Goal: Task Accomplishment & Management: Use online tool/utility

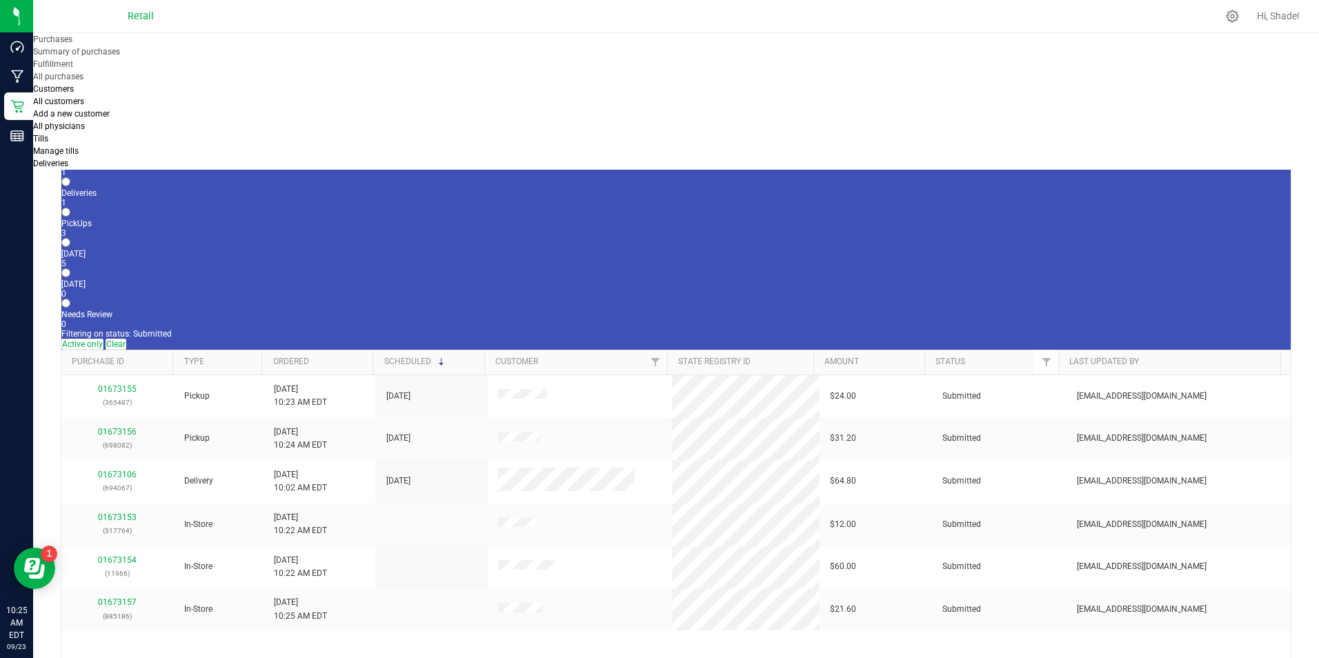
click at [139, 168] on div "1" at bounding box center [676, 173] width 1230 height 10
click at [70, 147] on input "In Store 1" at bounding box center [65, 151] width 9 height 9
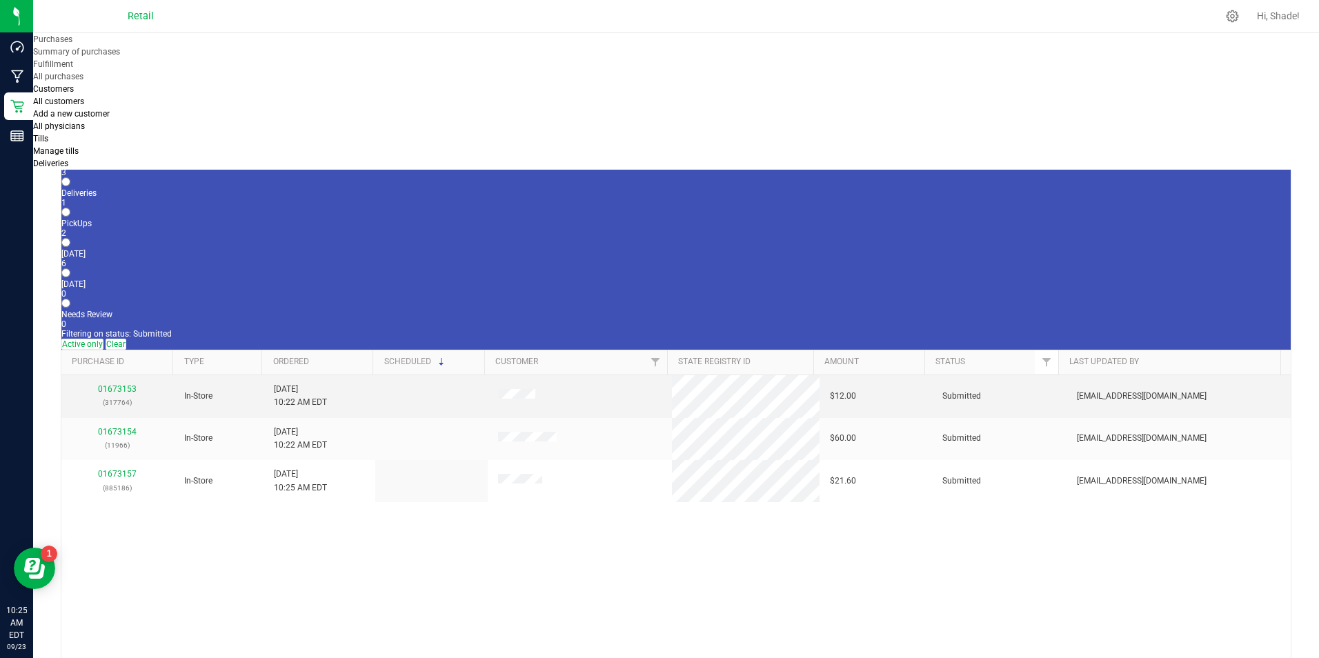
click at [117, 396] on p "(317764)" at bounding box center [117, 402] width 91 height 13
click at [118, 384] on link "01673153" at bounding box center [117, 389] width 39 height 10
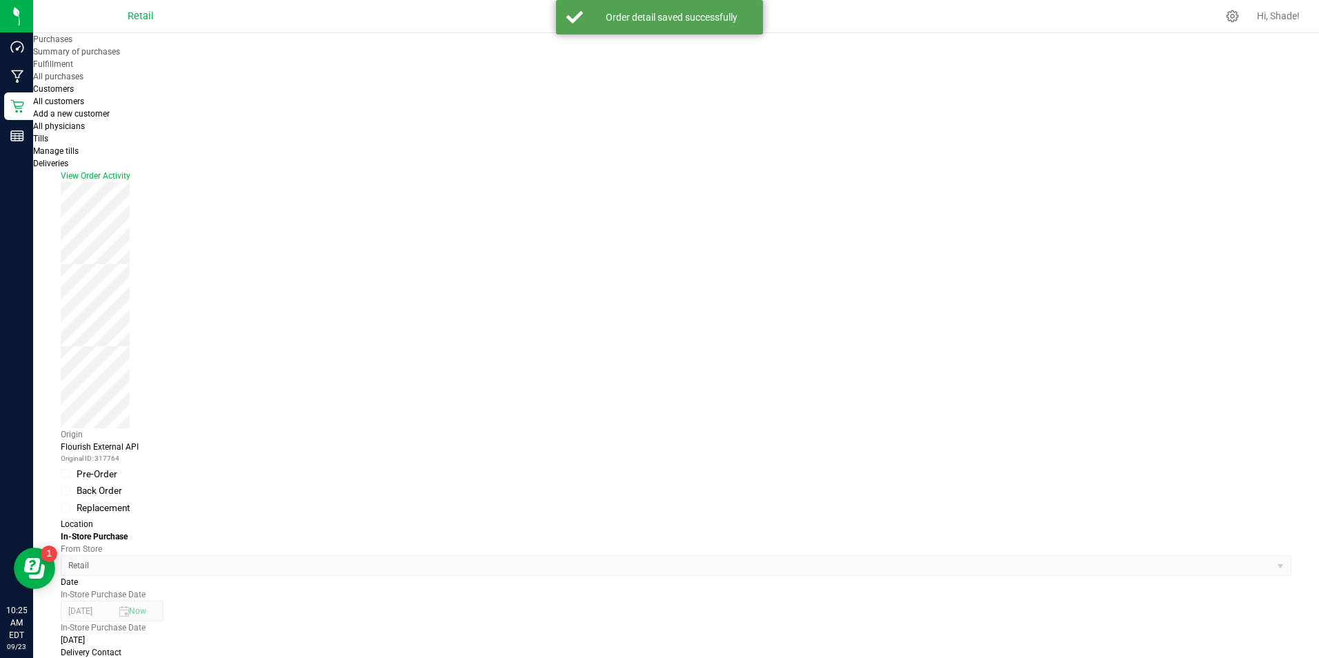
scroll to position [276, 0]
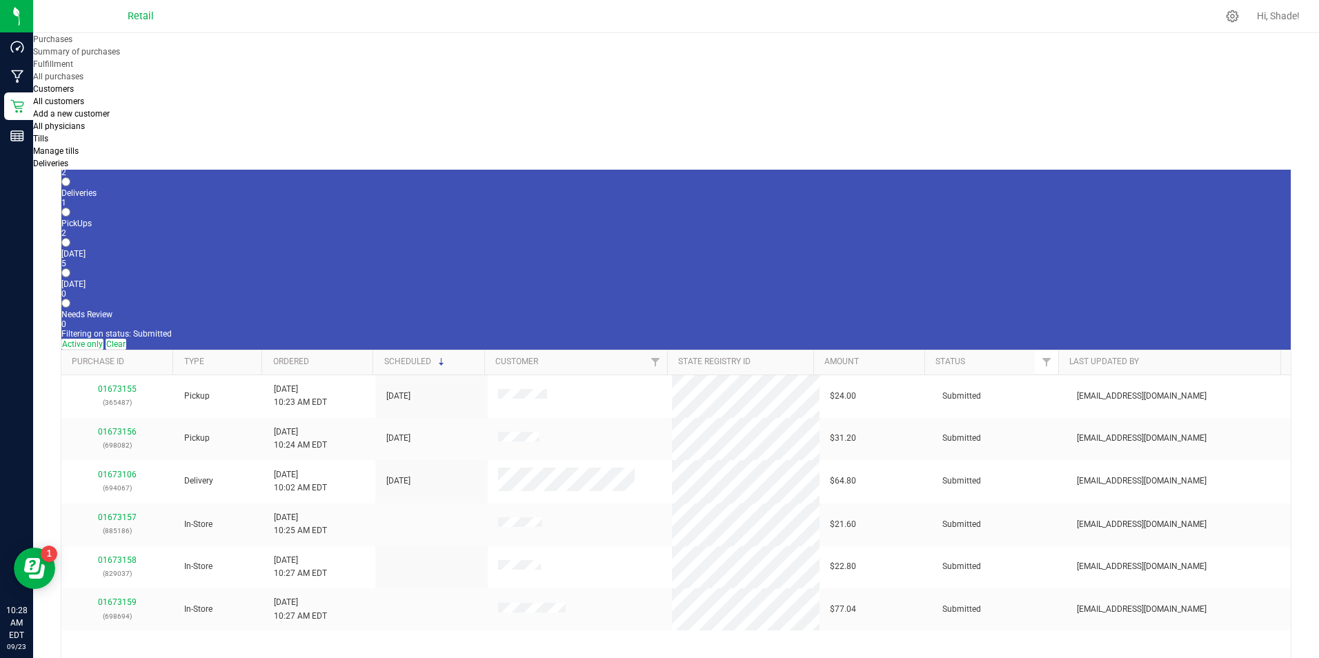
click at [153, 168] on div "2" at bounding box center [676, 173] width 1230 height 10
click at [70, 147] on input "In Store 2" at bounding box center [65, 151] width 9 height 9
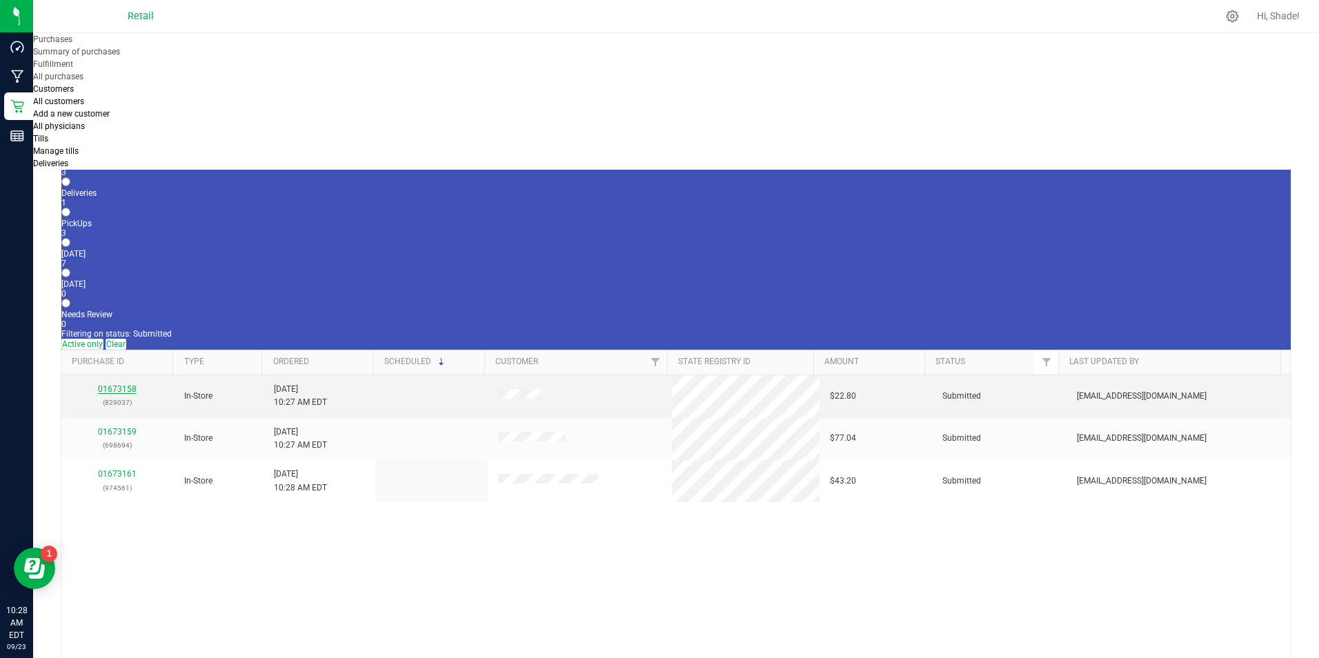
click at [118, 384] on link "01673158" at bounding box center [117, 389] width 39 height 10
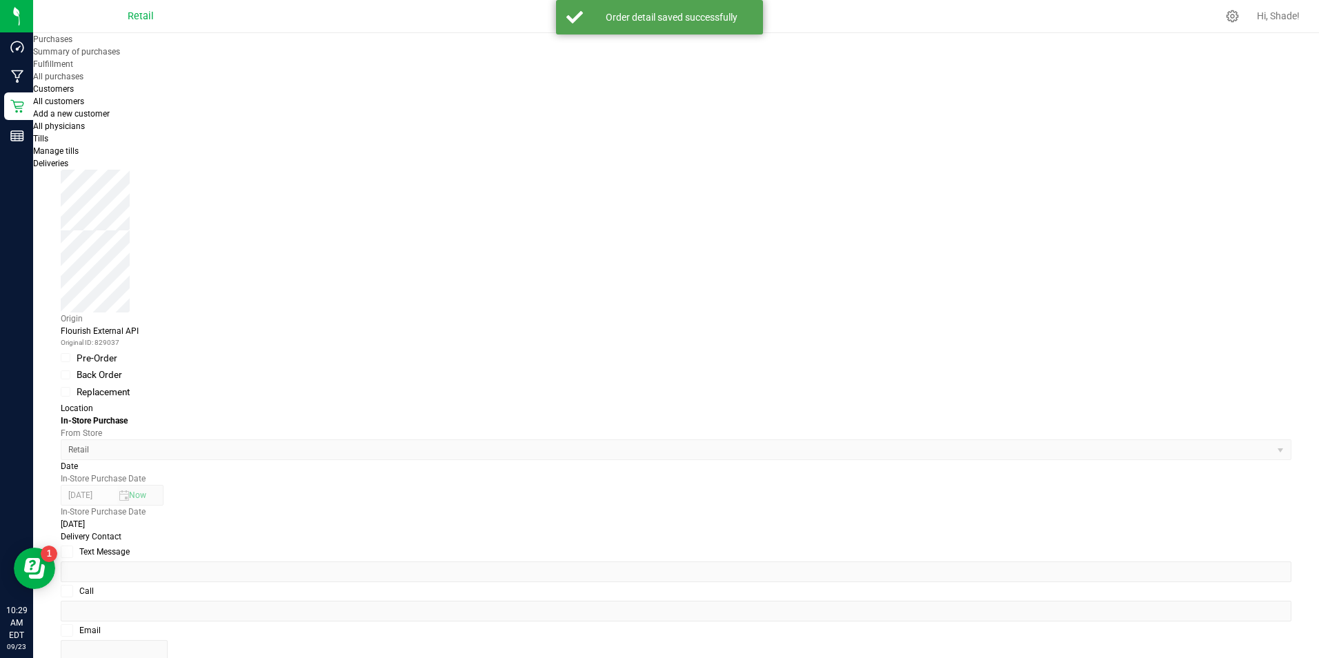
scroll to position [276, 0]
